Goal: Information Seeking & Learning: Compare options

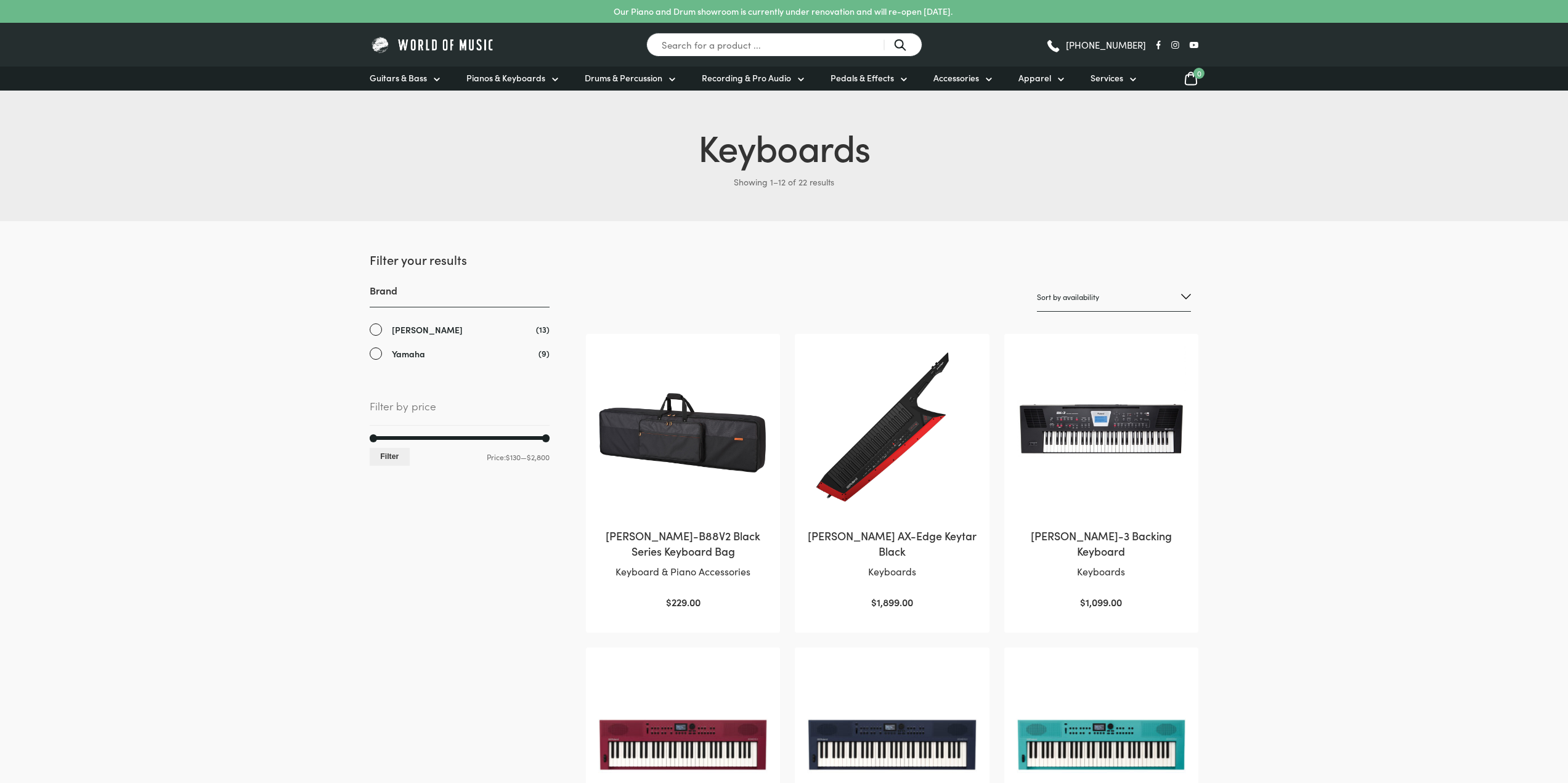
click at [1185, 300] on select "Sort by popularity Sort by average rating Sort by latest Sort by price: low to …" at bounding box center [1114, 297] width 154 height 29
select select "price"
click at [1037, 283] on select "Sort by popularity Sort by average rating Sort by latest Sort by price: low to …" at bounding box center [1114, 297] width 154 height 29
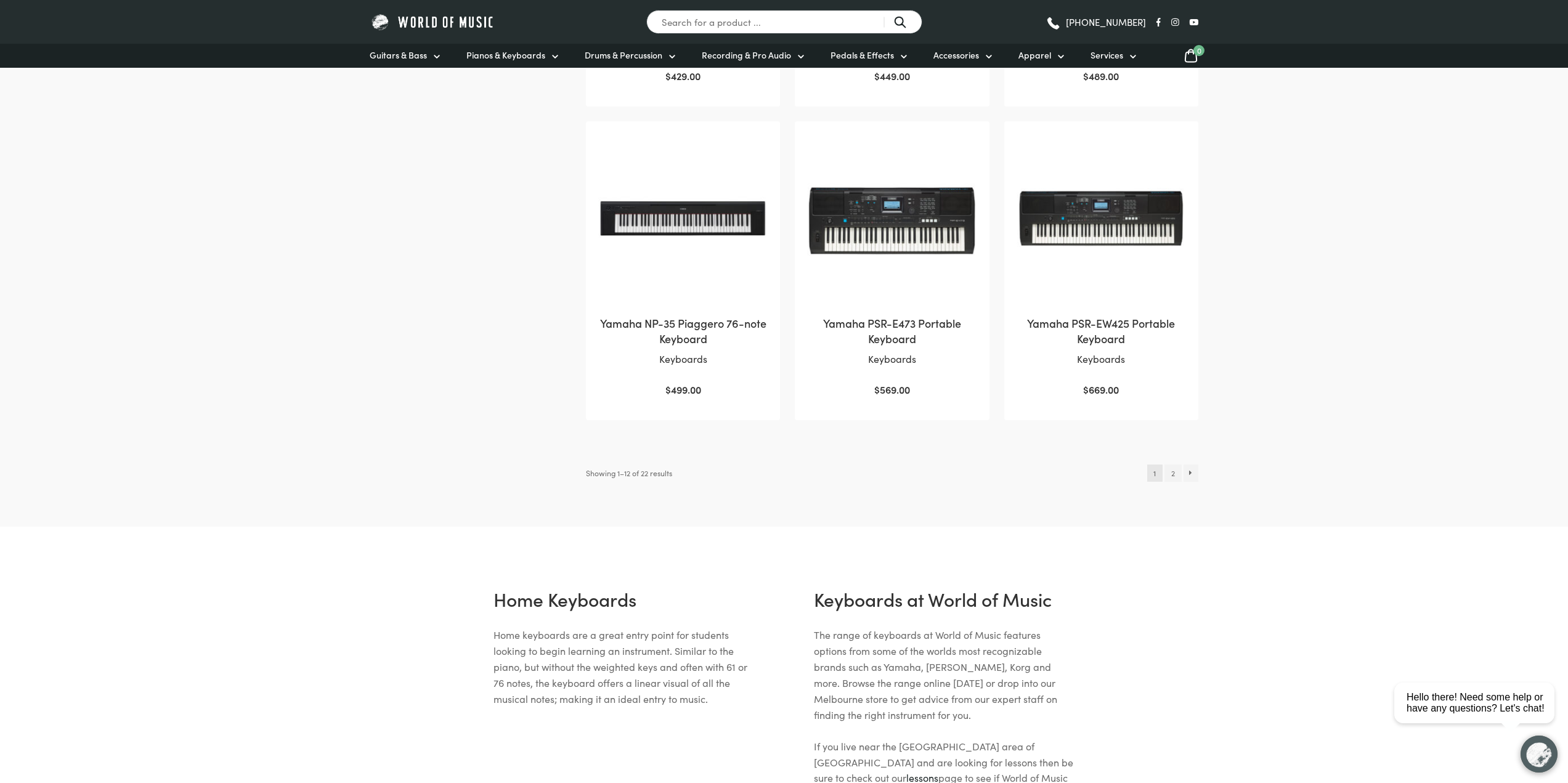
scroll to position [1170, 0]
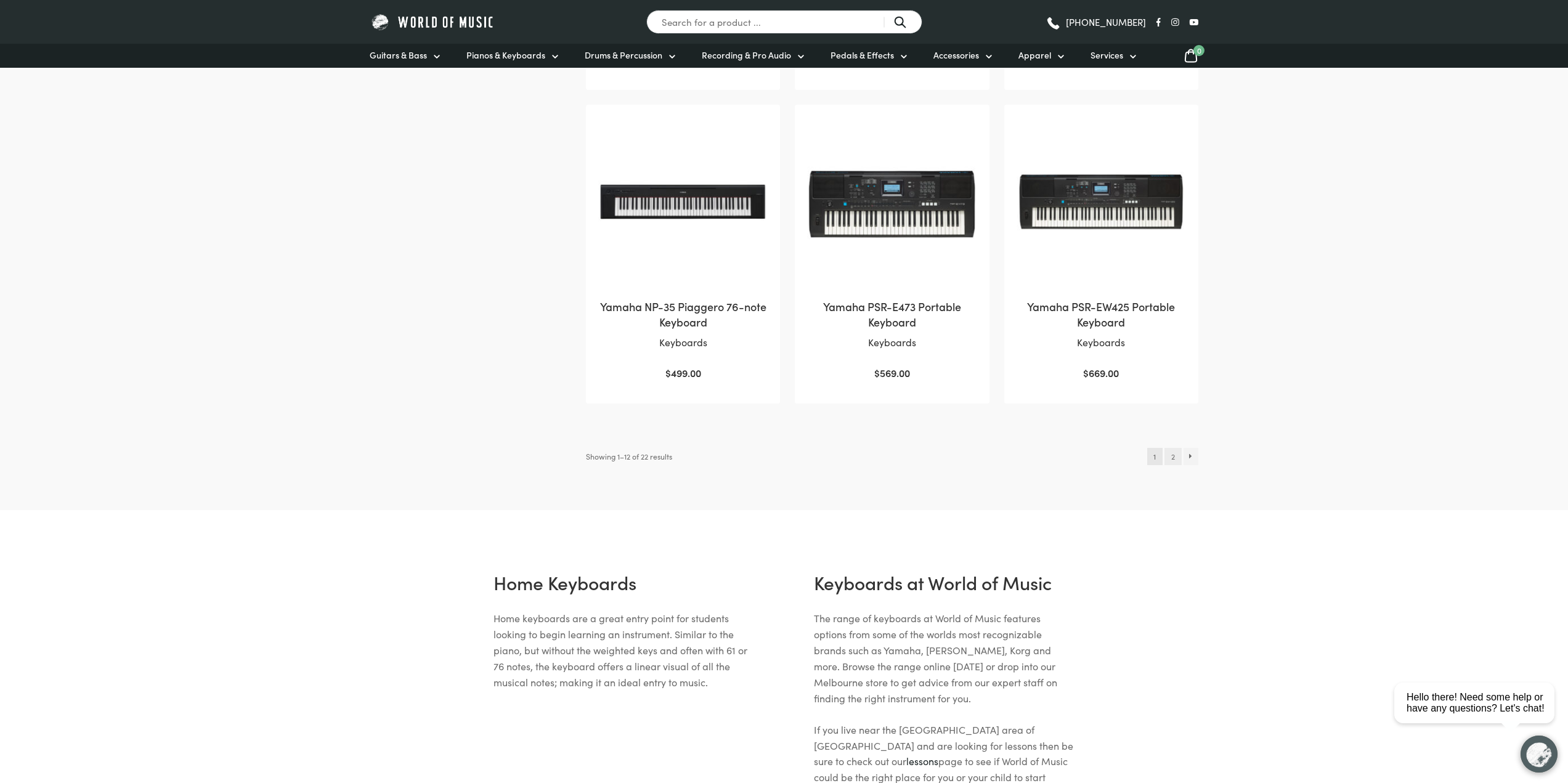
click at [1177, 455] on link "2" at bounding box center [1173, 456] width 17 height 17
